Goal: Navigation & Orientation: Find specific page/section

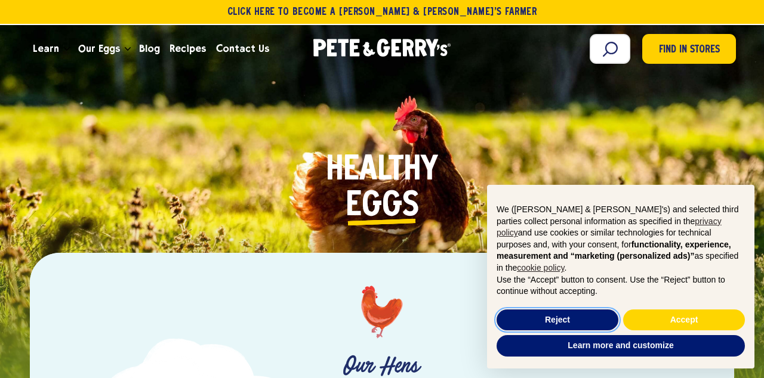
click at [563, 322] on button "Reject" at bounding box center [558, 320] width 122 height 21
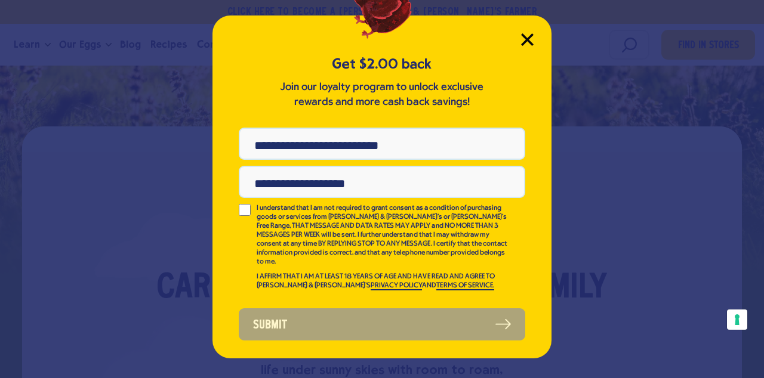
click at [523, 37] on icon "Close Modal" at bounding box center [527, 39] width 11 height 11
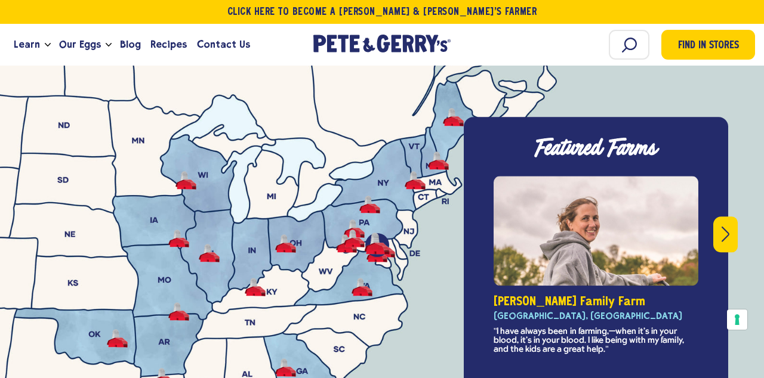
scroll to position [4176, 0]
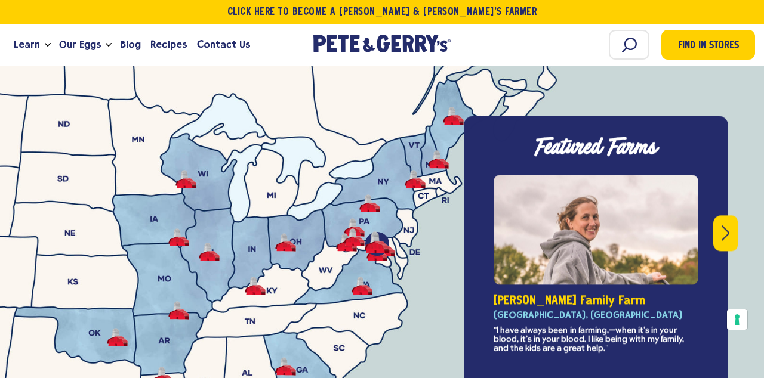
click at [726, 236] on button "Next" at bounding box center [725, 233] width 24 height 36
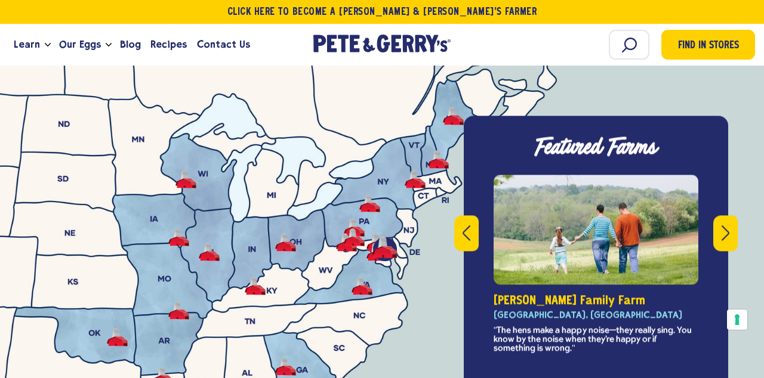
click at [726, 236] on button "Next" at bounding box center [725, 233] width 24 height 36
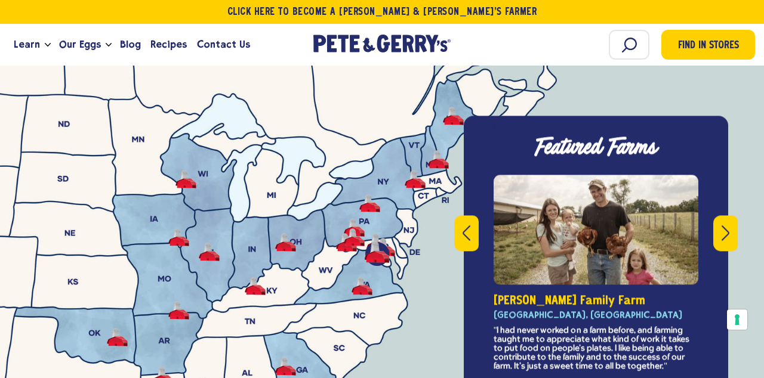
click at [735, 233] on button "Next" at bounding box center [725, 233] width 24 height 36
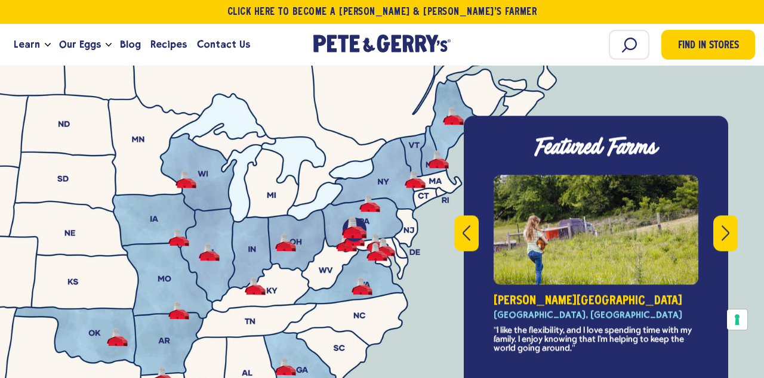
click at [729, 236] on button "Next" at bounding box center [725, 233] width 24 height 36
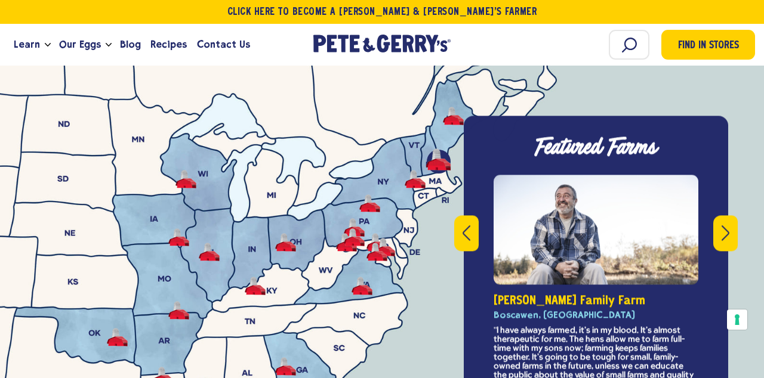
click at [735, 230] on button "Next" at bounding box center [725, 233] width 24 height 36
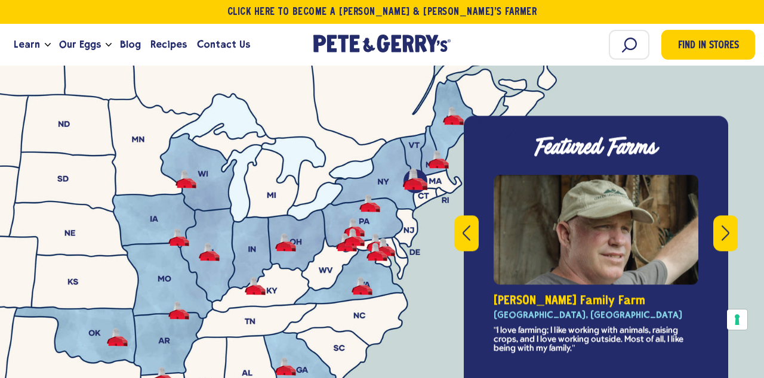
click at [732, 231] on button "Next" at bounding box center [725, 233] width 24 height 36
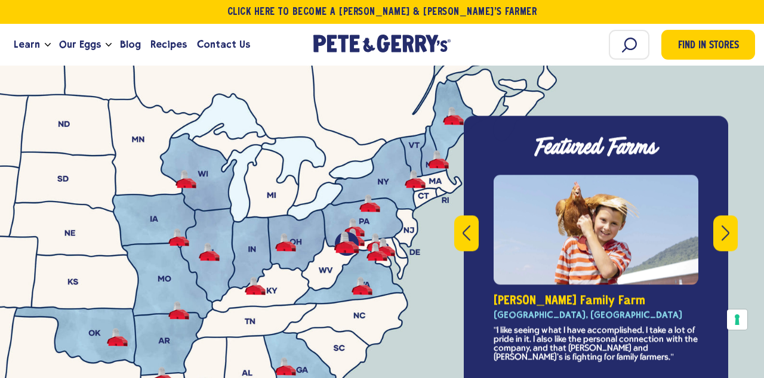
click at [732, 233] on button "Next" at bounding box center [725, 233] width 24 height 36
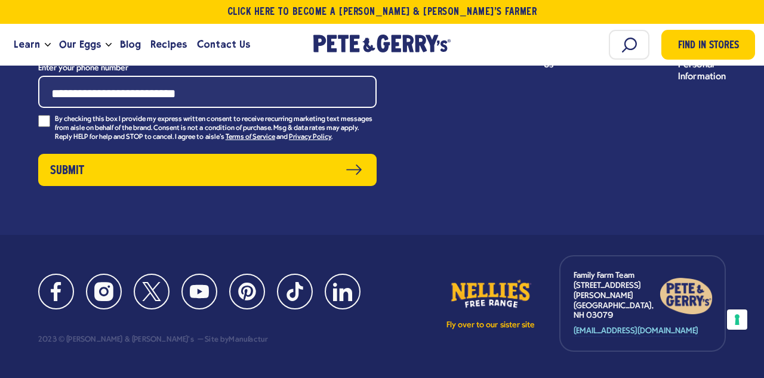
scroll to position [6646, 0]
